Goal: Task Accomplishment & Management: Use online tool/utility

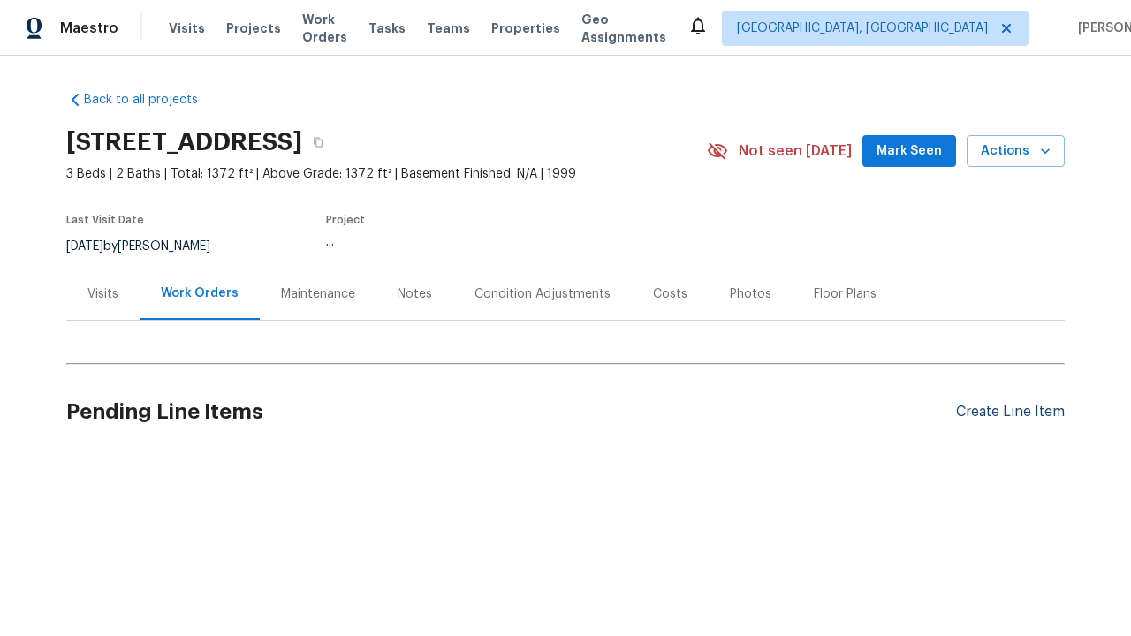
click at [1002, 412] on div "Create Line Item" at bounding box center [1010, 412] width 109 height 17
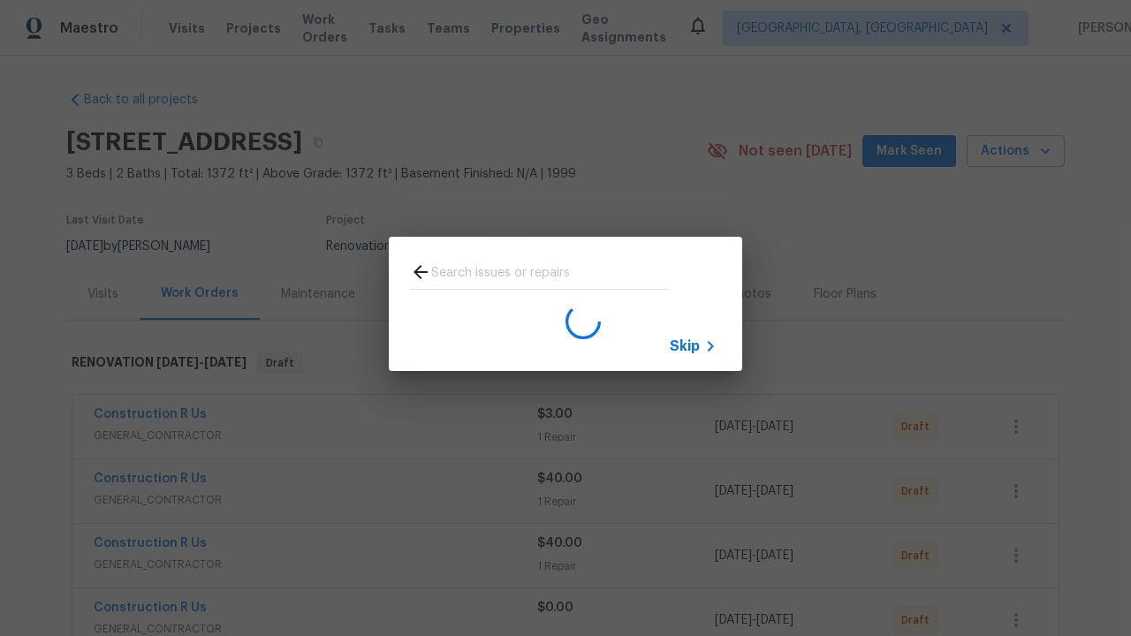
click at [684, 345] on span "Skip" at bounding box center [684, 346] width 30 height 18
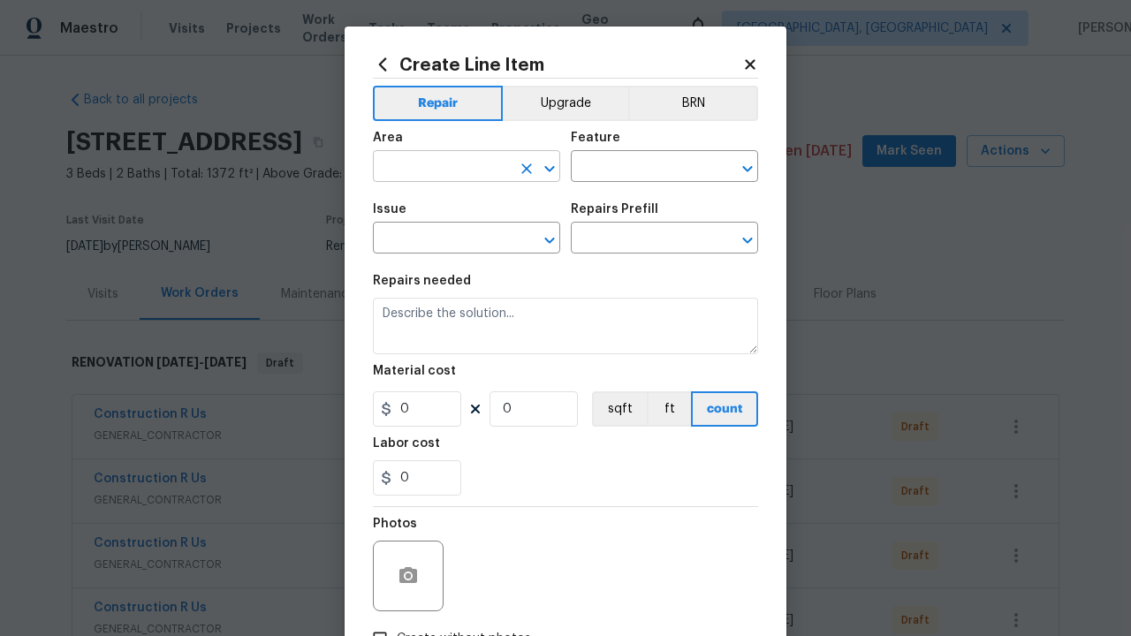
click at [435, 168] on input "text" at bounding box center [442, 168] width 138 height 27
type input "Bedroom"
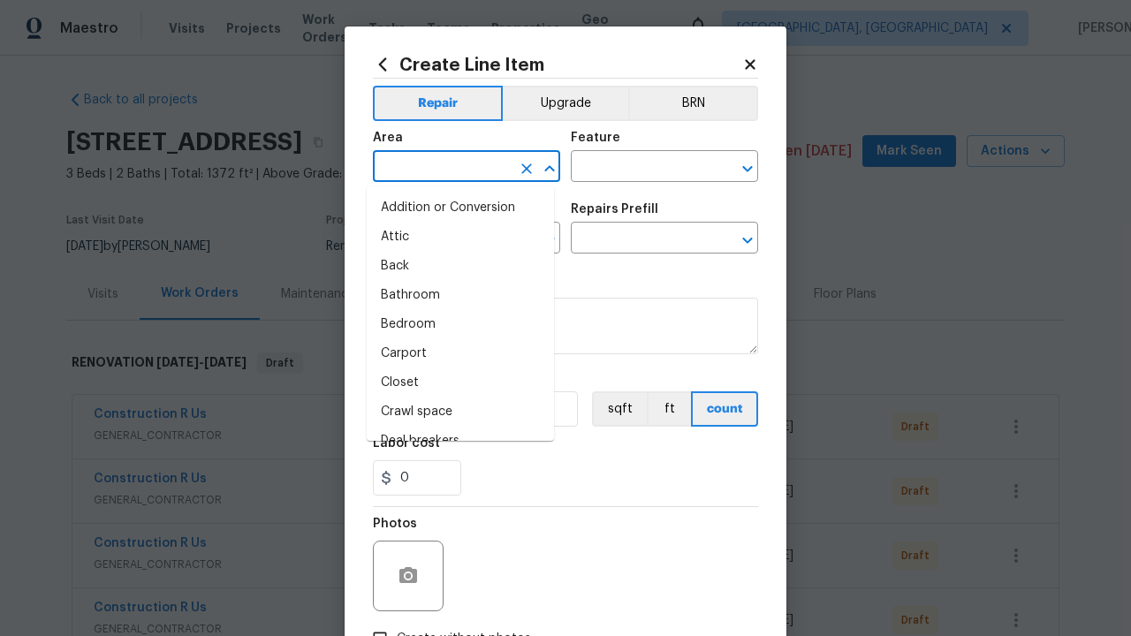
click at [453, 324] on li "Bedroom" at bounding box center [460, 324] width 187 height 29
type input "Bedroom"
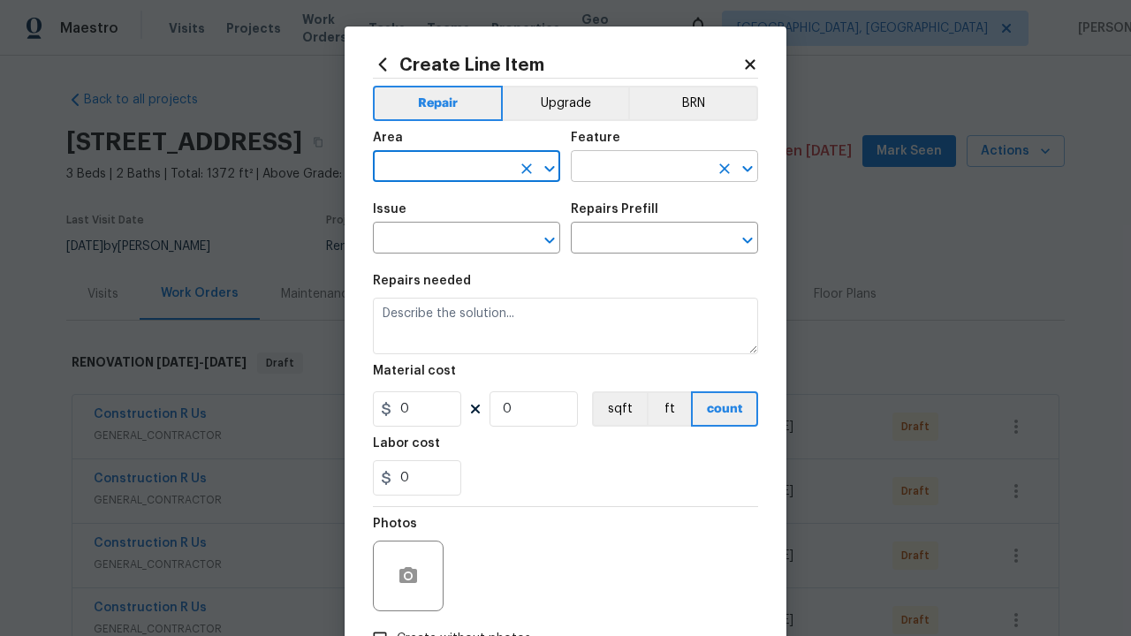
click at [632, 168] on input "text" at bounding box center [640, 168] width 138 height 27
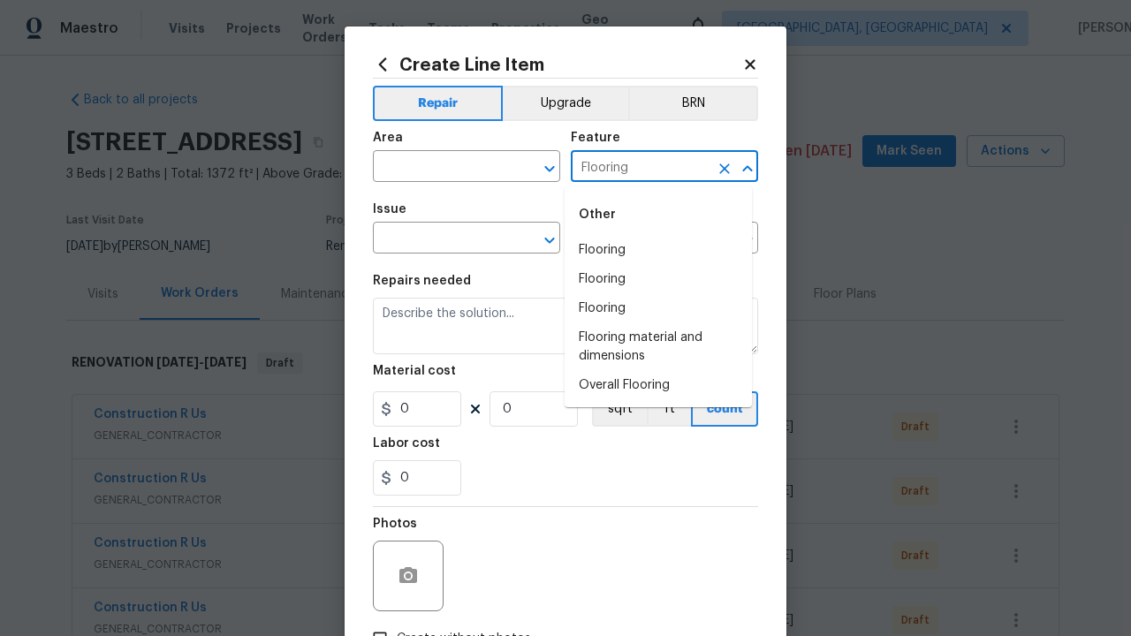
click at [658, 250] on li "Flooring" at bounding box center [657, 250] width 187 height 29
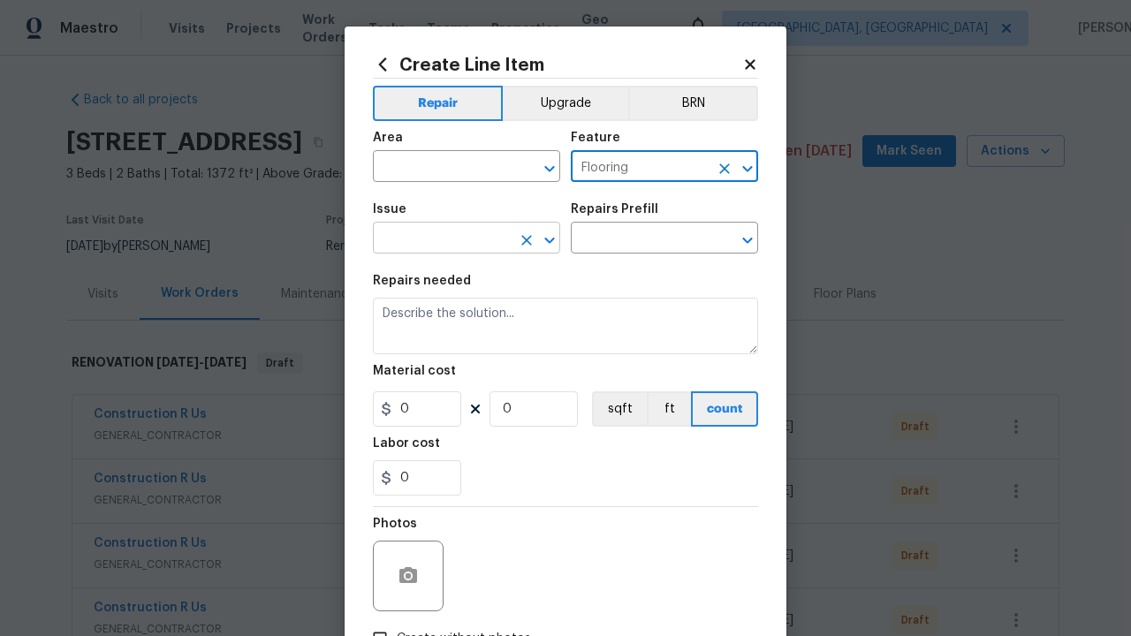
type input "Flooring"
click at [435, 240] on input "text" at bounding box center [442, 239] width 138 height 27
type input "Wallpaper"
